Goal: Task Accomplishment & Management: Manage account settings

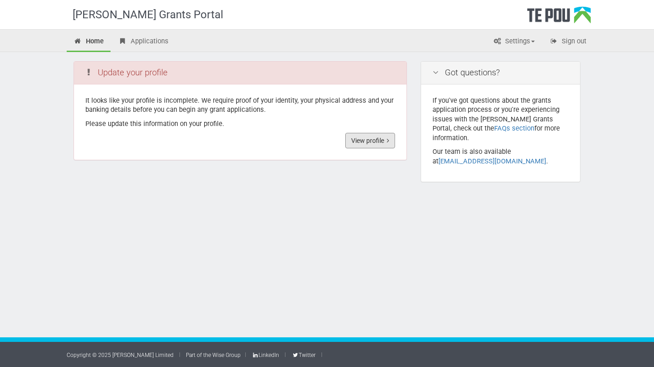
click at [370, 143] on link "View profile" at bounding box center [370, 141] width 50 height 16
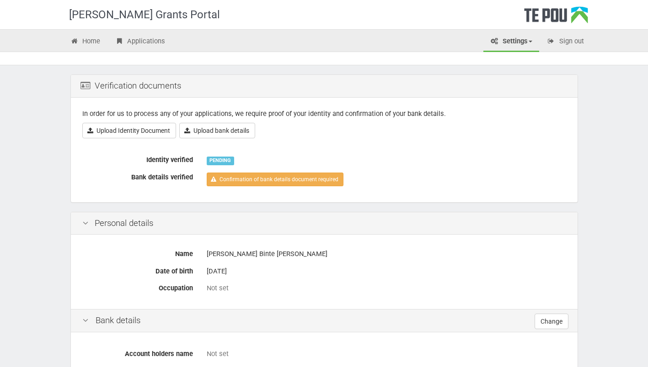
scroll to position [34, 0]
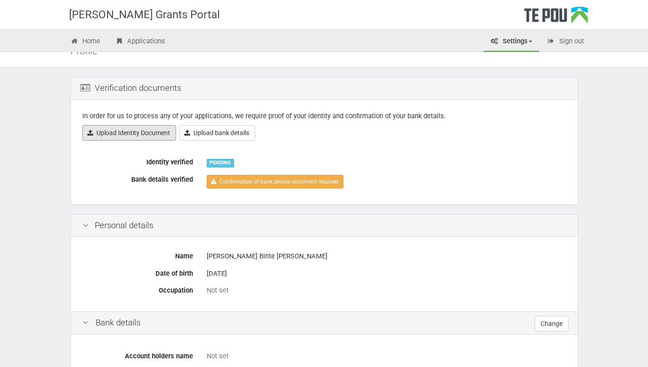
click at [149, 136] on link "Upload Identity Document" at bounding box center [129, 133] width 94 height 16
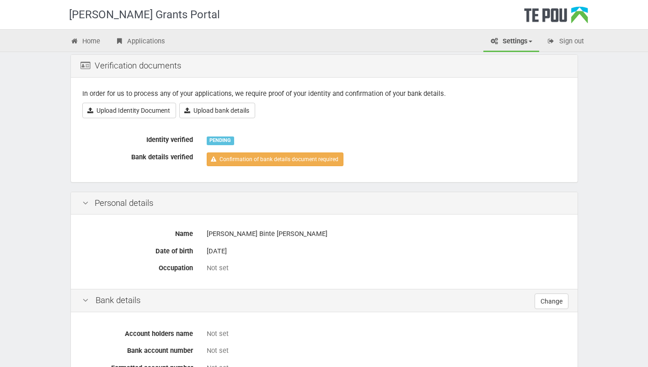
scroll to position [56, 0]
click at [207, 115] on link "Upload bank details" at bounding box center [217, 111] width 76 height 16
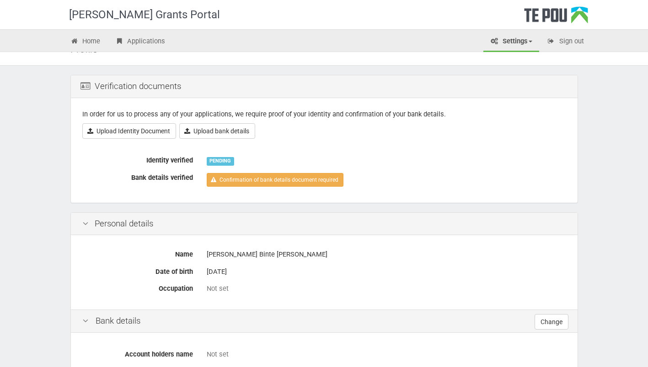
scroll to position [35, 0]
click at [152, 136] on link "Upload Identity Document" at bounding box center [129, 132] width 94 height 16
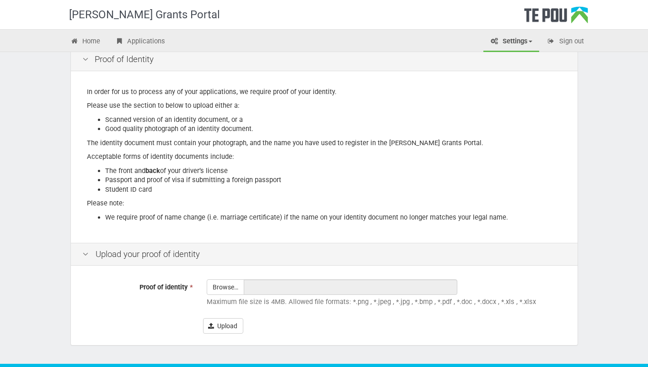
scroll to position [89, 0]
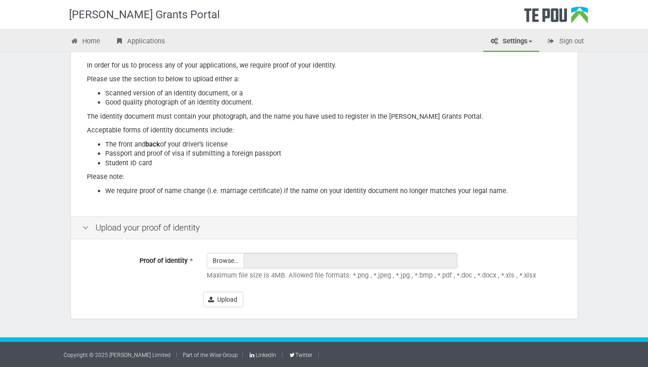
click at [234, 257] on input "Proof of identity *" at bounding box center [225, 286] width 37 height 65
click at [340, 106] on li "Good quality photograph of an identity document." at bounding box center [333, 103] width 456 height 10
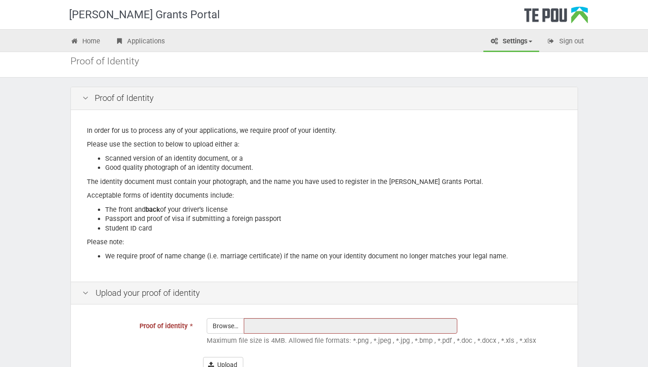
scroll to position [23, 0]
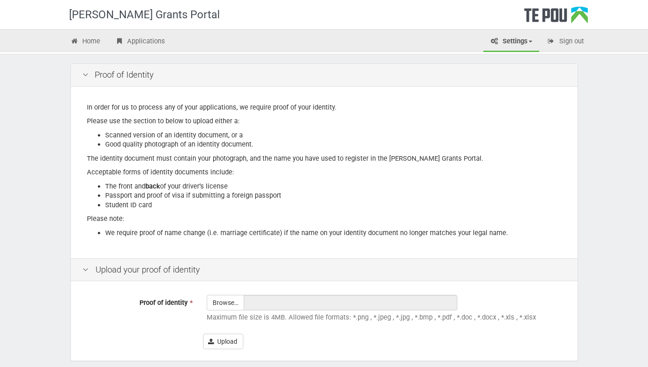
scroll to position [71, 0]
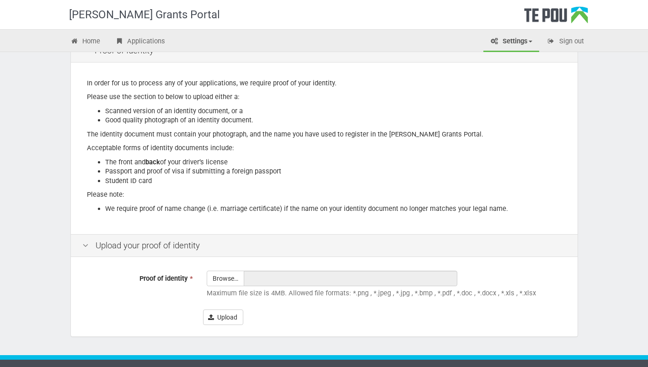
click at [234, 277] on input "Proof of identity *" at bounding box center [225, 303] width 37 height 65
type input "C:\fakepath\[PERSON_NAME] (4).pdf"
type input "[PERSON_NAME] (4).pdf"
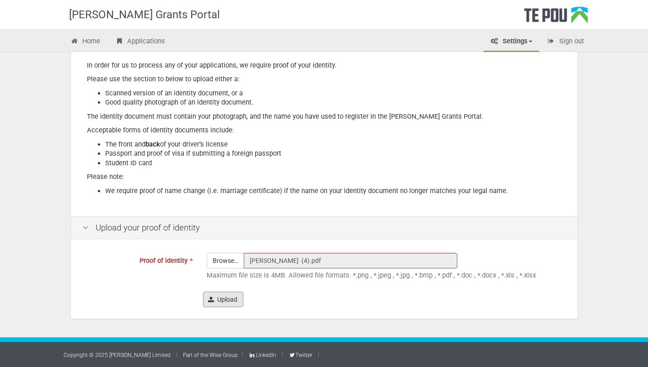
click at [225, 301] on button "Upload" at bounding box center [223, 300] width 40 height 16
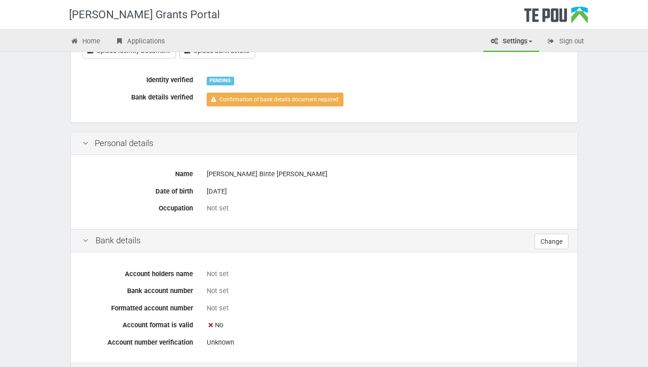
scroll to position [127, 0]
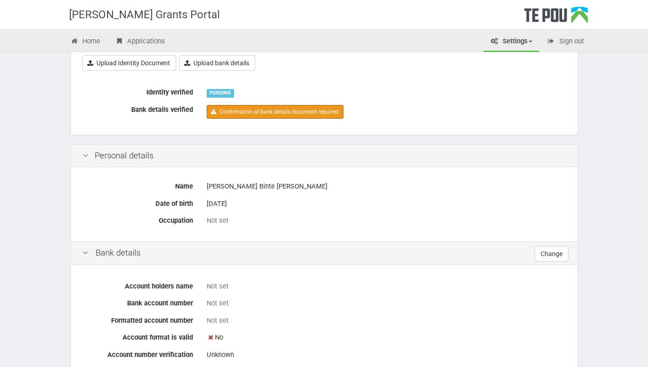
click at [216, 113] on link "Confirmation of bank details document required" at bounding box center [275, 112] width 137 height 14
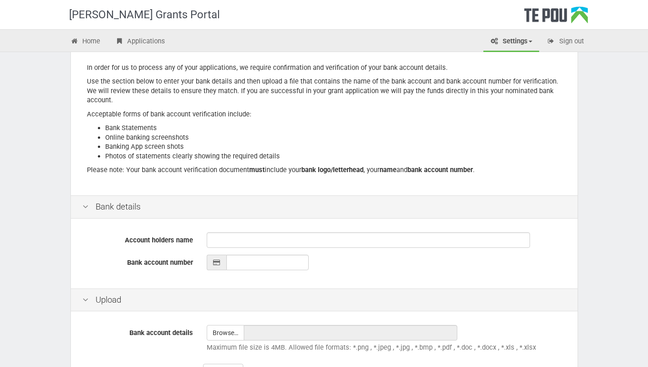
scroll to position [87, 0]
click at [228, 331] on input "file" at bounding box center [225, 332] width 37 height 15
type input "C:\fakepath\11-7888-0048235-00_Statement_[DATE] (1).pdf"
type input "11-7888-0048235-00_Statement_[DATE] (1).pdf"
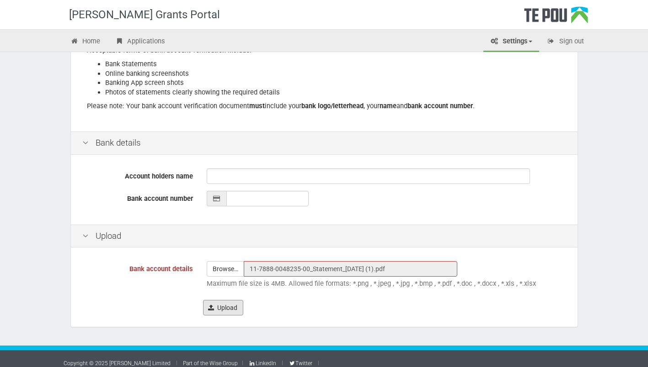
click at [216, 306] on button "Upload" at bounding box center [223, 308] width 40 height 16
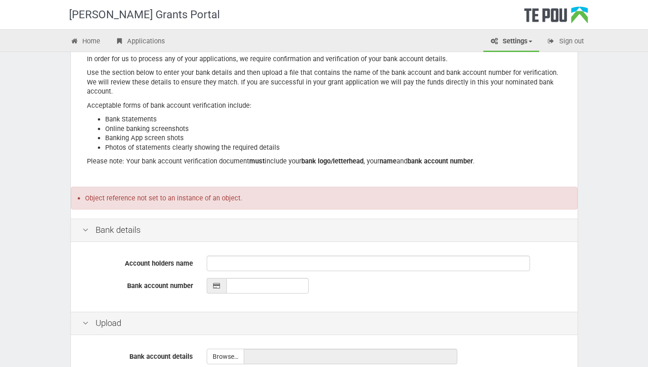
scroll to position [96, 0]
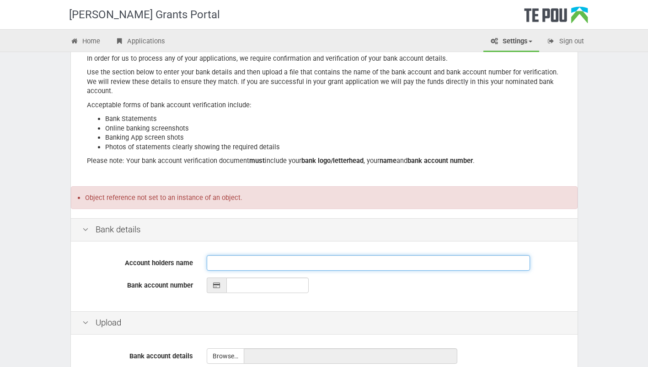
click at [221, 264] on input "Account holders name" at bounding box center [368, 263] width 323 height 16
type input "[PERSON_NAME] binte [PERSON_NAME]"
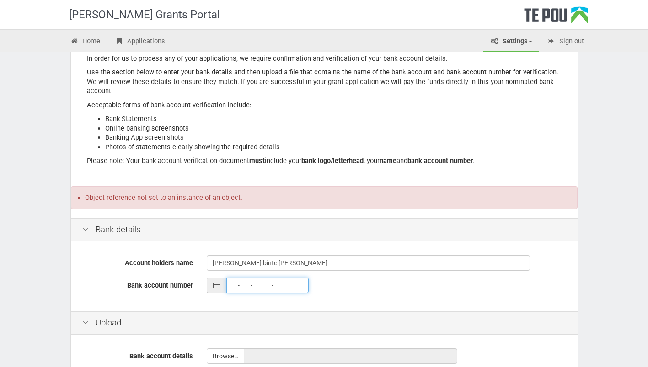
click at [239, 285] on input "__-____-_______-___" at bounding box center [267, 286] width 82 height 16
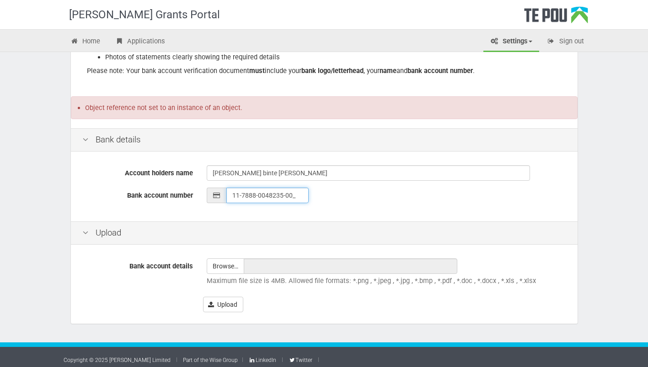
scroll to position [186, 0]
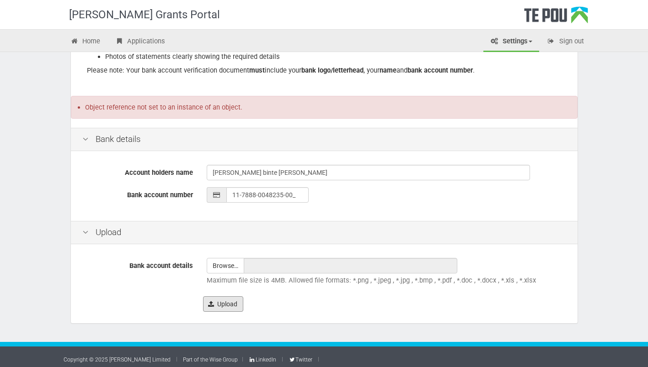
type input "11-7888-0048235-00"
click at [232, 303] on button "Upload" at bounding box center [223, 305] width 40 height 16
click at [234, 270] on input "file" at bounding box center [225, 266] width 37 height 15
type input "C:\fakepath\11-7888-0048235-00_Statement_2025-09-19 (1).pdf"
type input "11-7888-0048235-00_Statement_2025-09-19 (1).pdf"
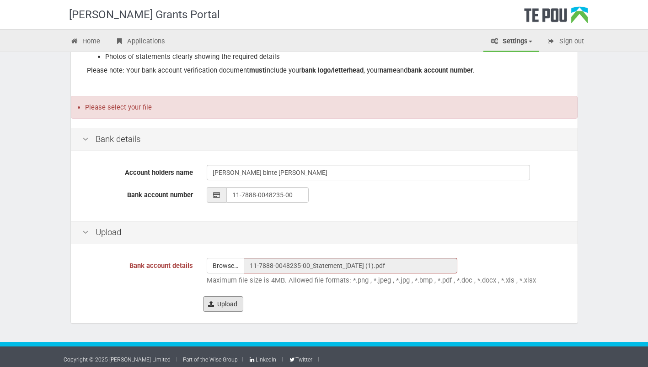
click at [228, 306] on button "Upload" at bounding box center [223, 305] width 40 height 16
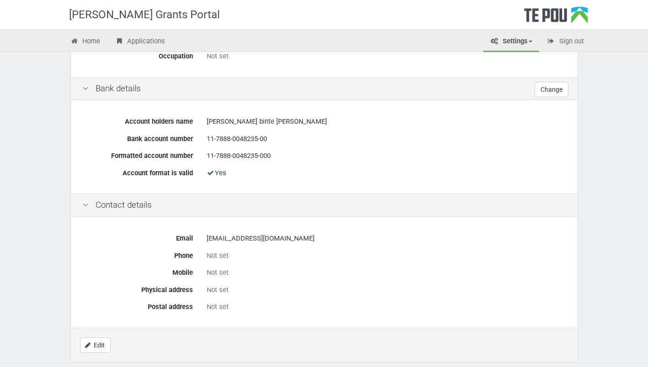
scroll to position [304, 0]
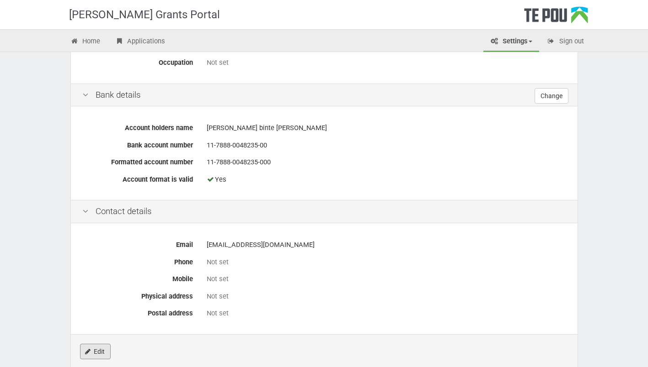
click at [103, 350] on link "Edit" at bounding box center [95, 352] width 31 height 16
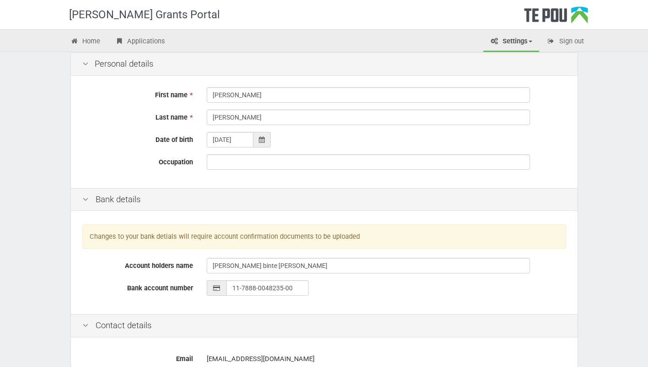
scroll to position [58, 0]
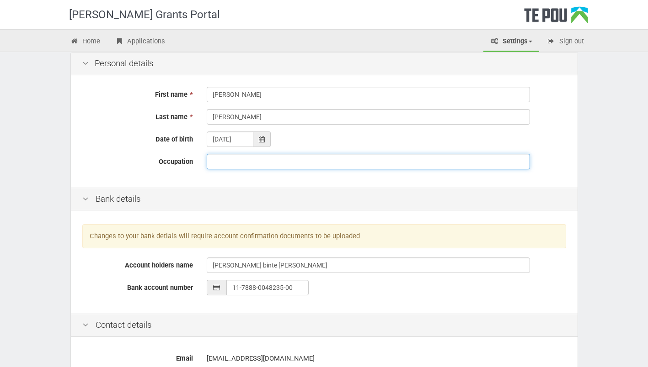
click at [250, 162] on input "Occupation" at bounding box center [368, 162] width 323 height 16
type input "T"
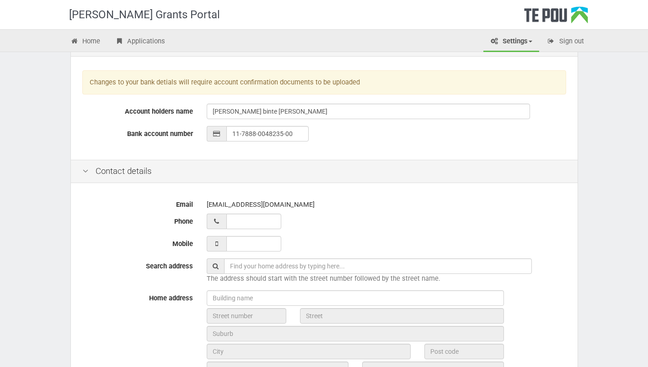
scroll to position [213, 0]
type input "Clinical team Lead/ Registered Nurse"
click at [241, 241] on input "___ ___ _____" at bounding box center [253, 244] width 55 height 16
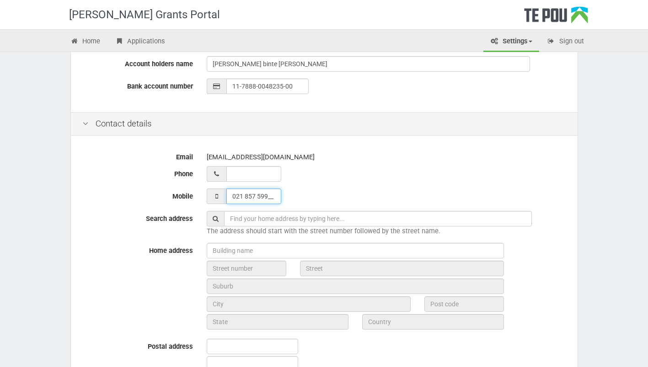
scroll to position [260, 0]
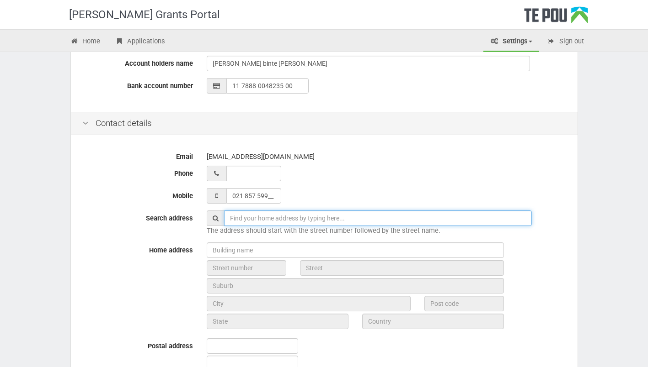
type input "021 857 599"
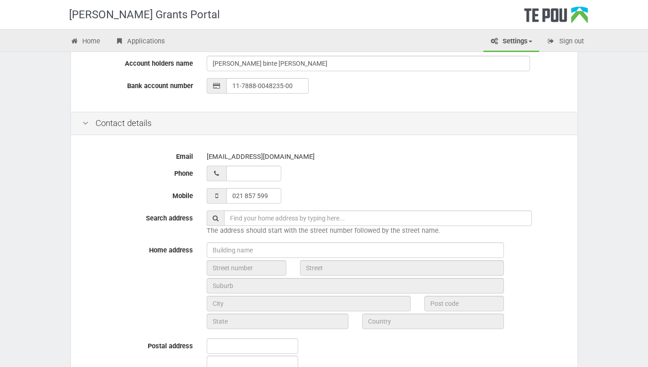
click at [254, 223] on input "text" at bounding box center [378, 219] width 308 height 16
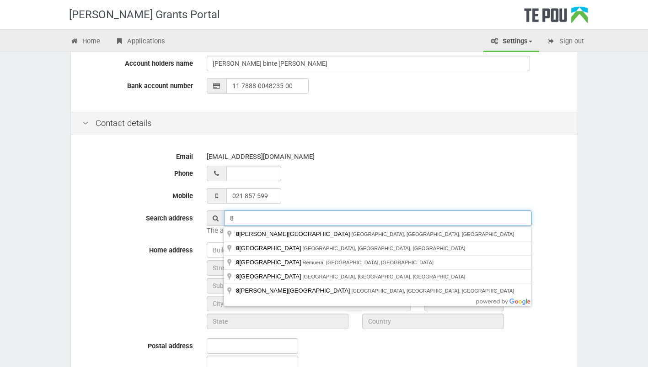
type input "8 Lulworth Lane, Westmorland, Christchurch, New Zealand"
type input "02 185 7599__"
click at [423, 199] on div "021 857 599" at bounding box center [386, 196] width 359 height 16
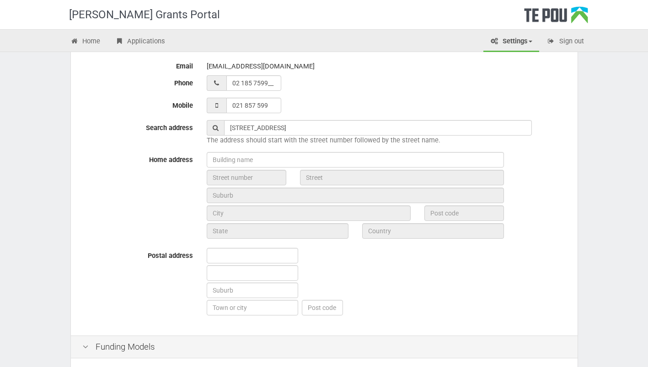
scroll to position [380, 0]
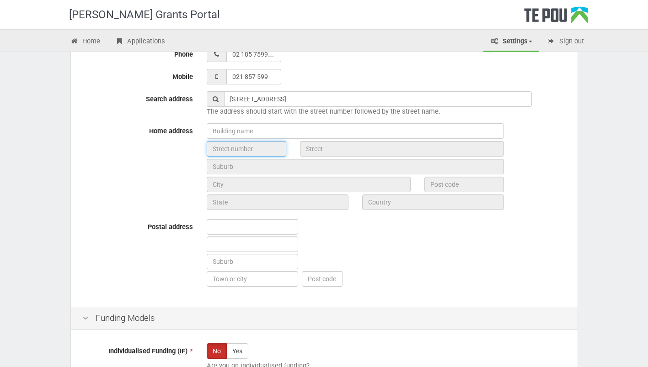
click at [258, 154] on input "text" at bounding box center [247, 149] width 80 height 16
click at [254, 223] on input "text" at bounding box center [252, 227] width 91 height 16
type input "8 Lulworth Lane, Westmorland, Christchurch, New Zealand"
type input "chch"
type input "8025"
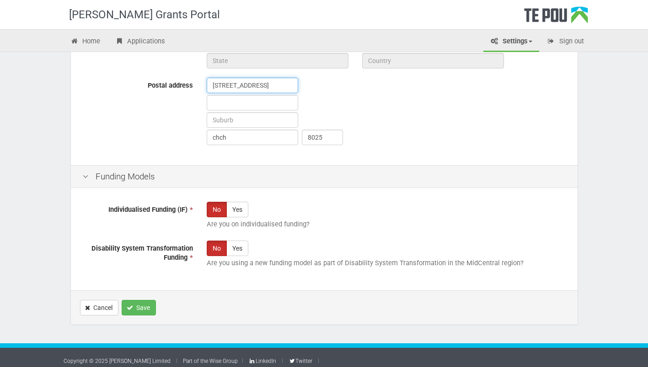
scroll to position [528, 0]
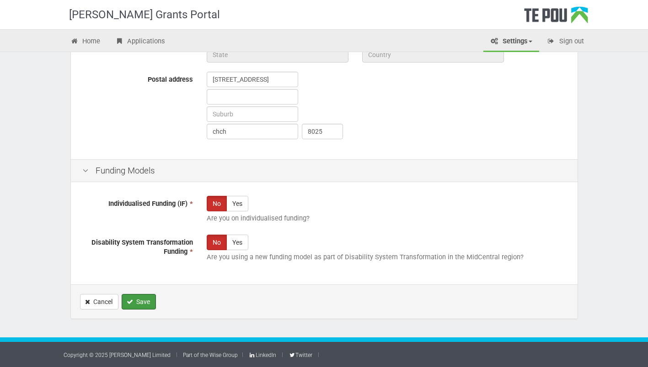
click at [148, 298] on button "Save" at bounding box center [139, 302] width 34 height 16
